Goal: Task Accomplishment & Management: Use online tool/utility

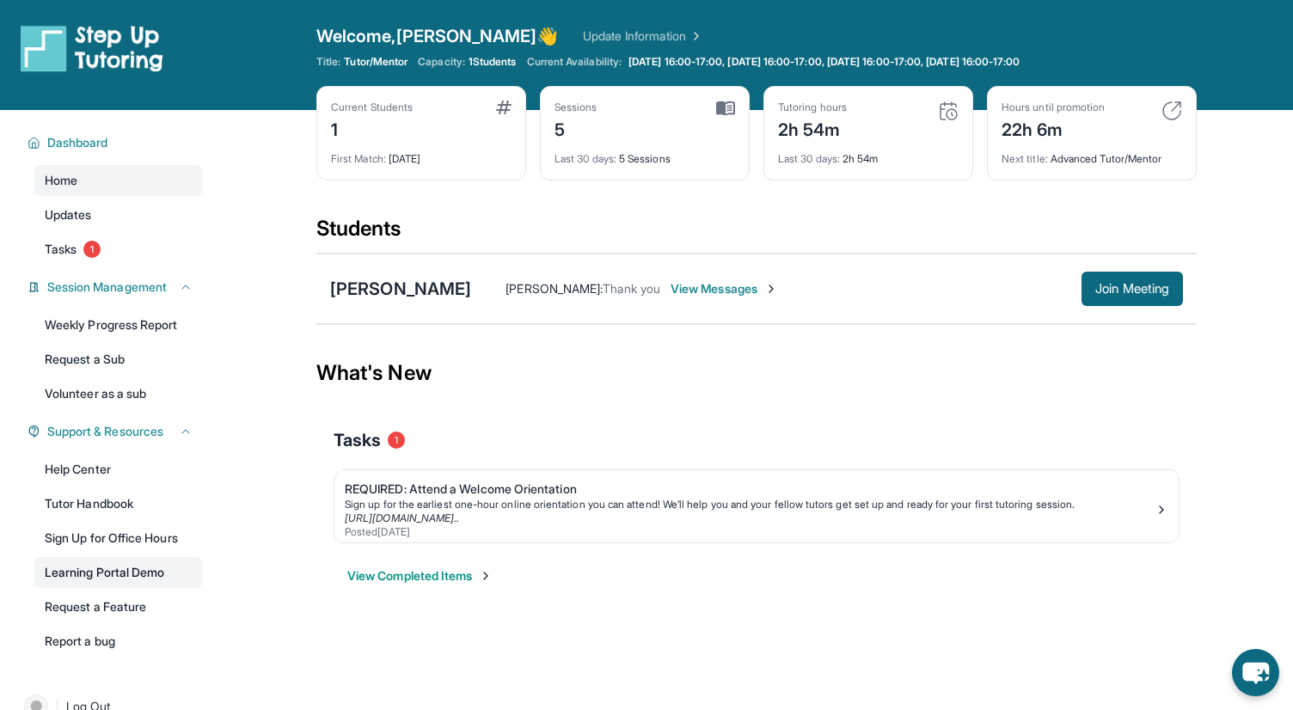
click at [102, 570] on link "Learning Portal Demo" at bounding box center [118, 572] width 169 height 31
click at [593, 156] on span "Last 30 days :" at bounding box center [586, 158] width 62 height 13
click at [724, 107] on img at bounding box center [725, 108] width 19 height 15
click at [384, 294] on div "[PERSON_NAME]" at bounding box center [400, 289] width 141 height 24
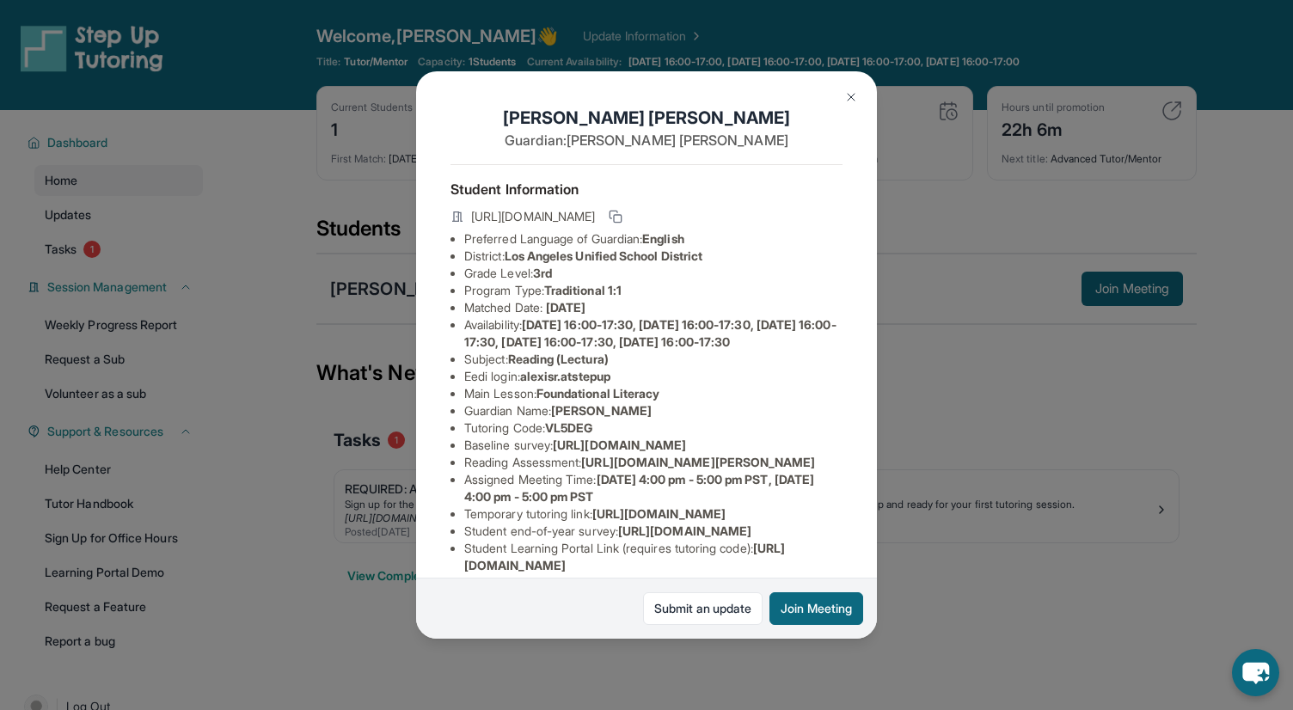
click at [851, 97] on img at bounding box center [852, 97] width 14 height 14
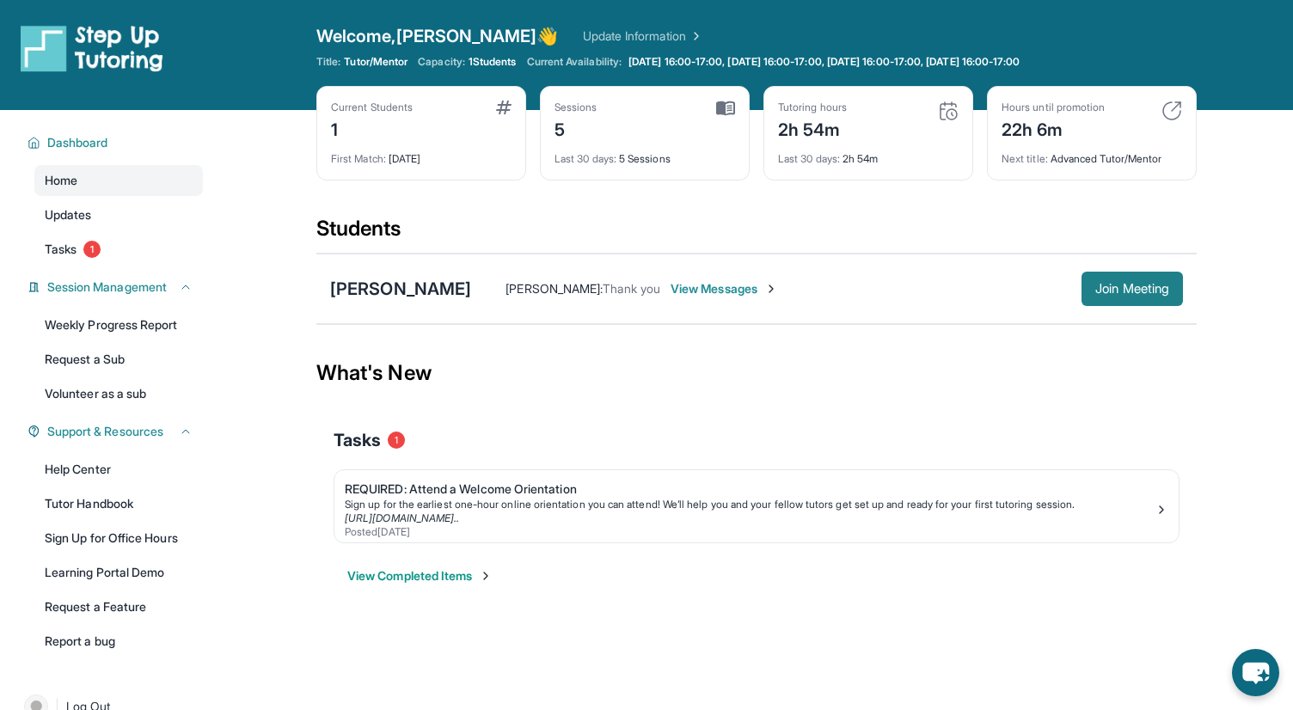
click at [1120, 294] on span "Join Meeting" at bounding box center [1133, 289] width 74 height 10
